Goal: Task Accomplishment & Management: Complete application form

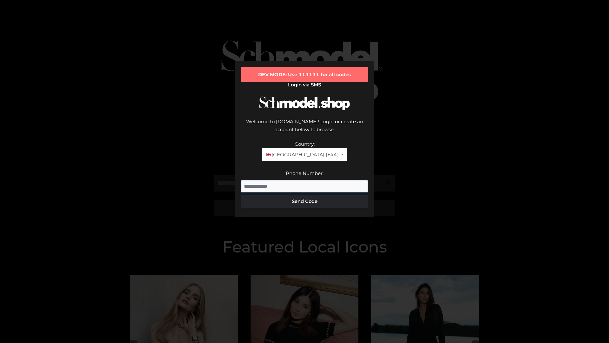
click at [305, 180] on input "Phone Number:" at bounding box center [304, 186] width 127 height 13
type input "**********"
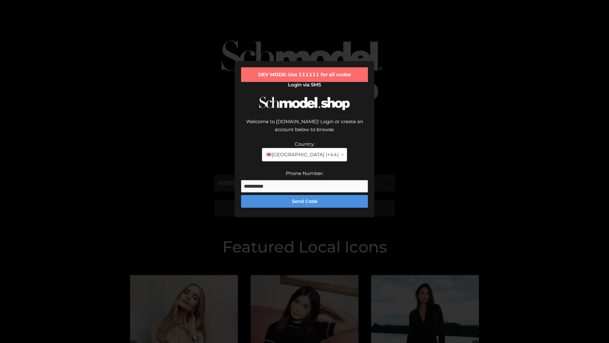
click at [305, 195] on button "Send Code" at bounding box center [304, 201] width 127 height 13
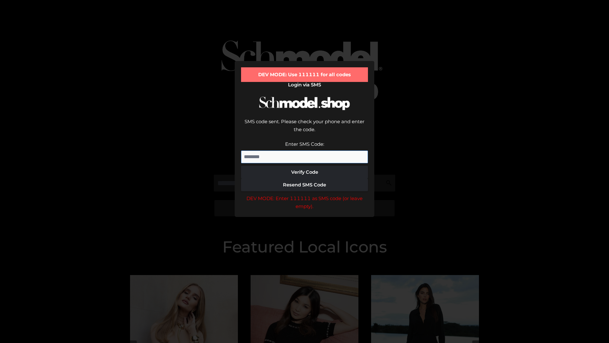
click at [305, 150] on input "Enter SMS Code:" at bounding box center [304, 156] width 127 height 13
type input "******"
click at [305, 166] on button "Verify Code" at bounding box center [304, 172] width 127 height 13
click at [305, 194] on div "DEV MODE: Enter 111111 as SMS code (or leave empty)." at bounding box center [304, 202] width 127 height 16
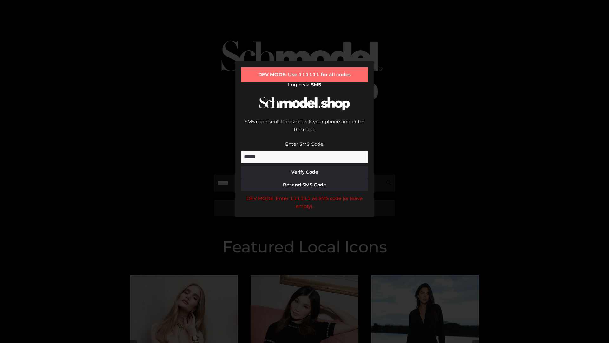
click at [305, 194] on div "DEV MODE: Enter 111111 as SMS code (or leave empty)." at bounding box center [304, 202] width 127 height 16
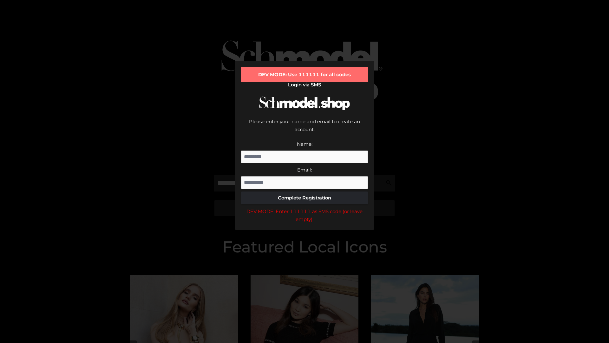
click at [305, 207] on div "DEV MODE: Enter 111111 as SMS code (or leave empty)." at bounding box center [304, 215] width 127 height 16
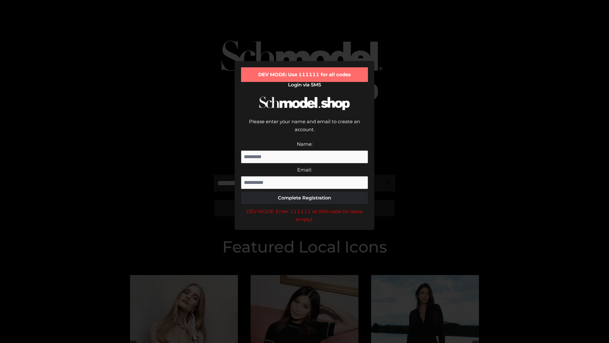
click at [305, 207] on div "DEV MODE: Enter 111111 as SMS code (or leave empty)." at bounding box center [304, 215] width 127 height 16
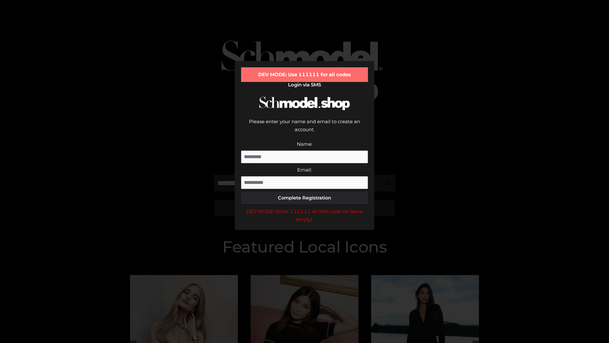
click at [305, 207] on div "DEV MODE: Enter 111111 as SMS code (or leave empty)." at bounding box center [304, 215] width 127 height 16
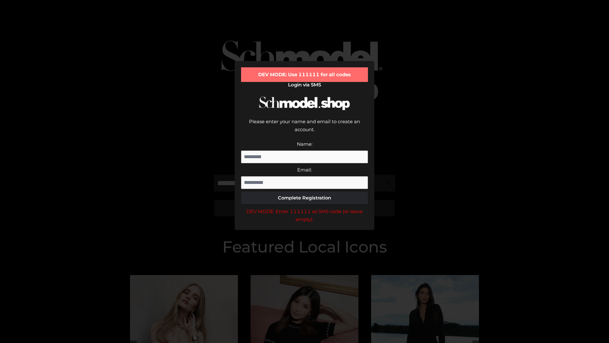
click at [305, 207] on div "DEV MODE: Enter 111111 as SMS code (or leave empty)." at bounding box center [304, 215] width 127 height 16
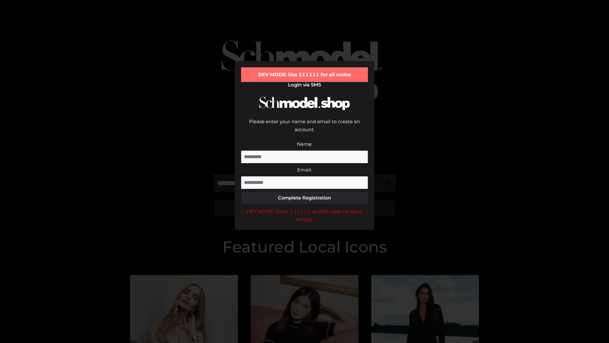
scroll to position [0, 16]
click at [305, 207] on div "DEV MODE: Enter 111111 as SMS code (or leave empty)." at bounding box center [304, 215] width 127 height 16
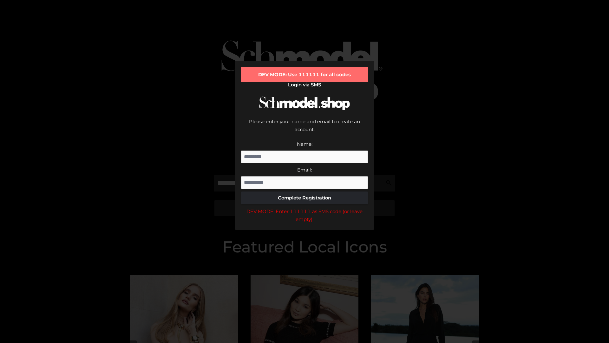
click at [305, 207] on div "DEV MODE: Enter 111111 as SMS code (or leave empty)." at bounding box center [304, 215] width 127 height 16
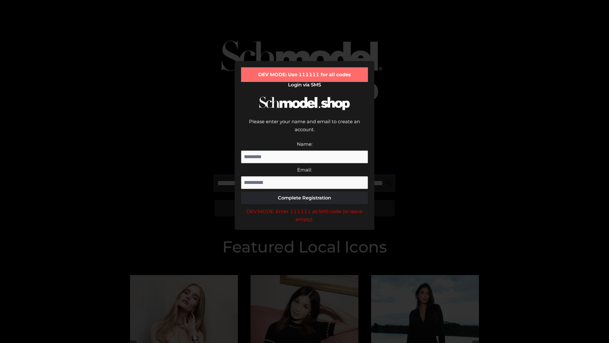
scroll to position [0, 56]
click at [305, 207] on div "DEV MODE: Enter 111111 as SMS code (or leave empty)." at bounding box center [304, 215] width 127 height 16
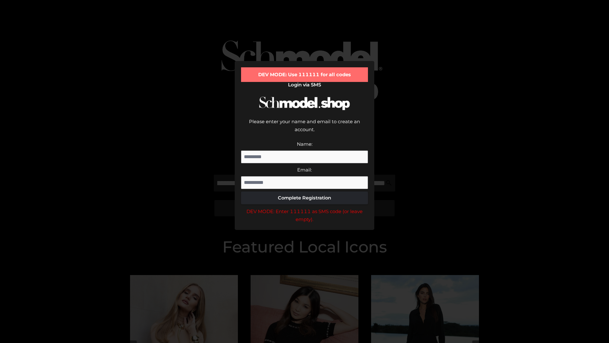
click at [305, 207] on div "DEV MODE: Enter 111111 as SMS code (or leave empty)." at bounding box center [304, 215] width 127 height 16
type input "**********"
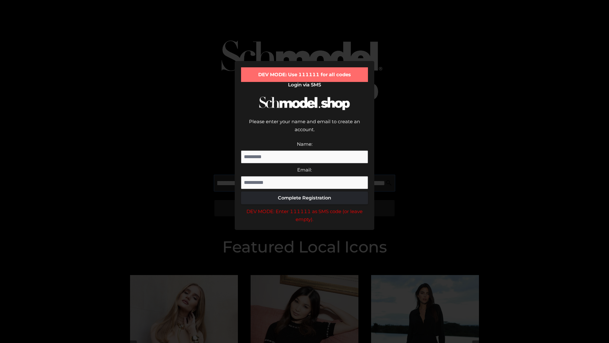
scroll to position [0, 85]
